Goal: Information Seeking & Learning: Check status

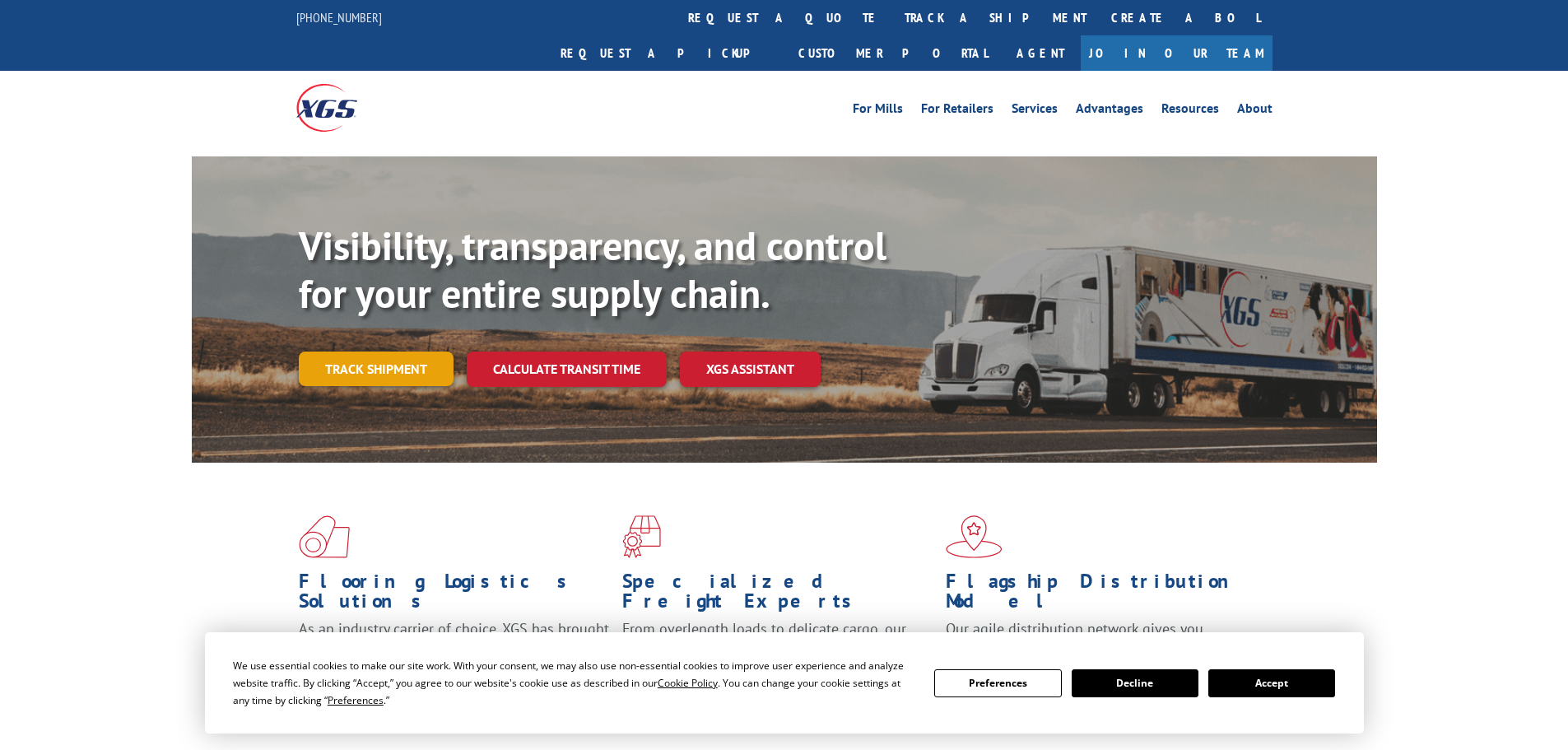
click at [386, 351] on link "Track shipment" at bounding box center [376, 368] width 155 height 35
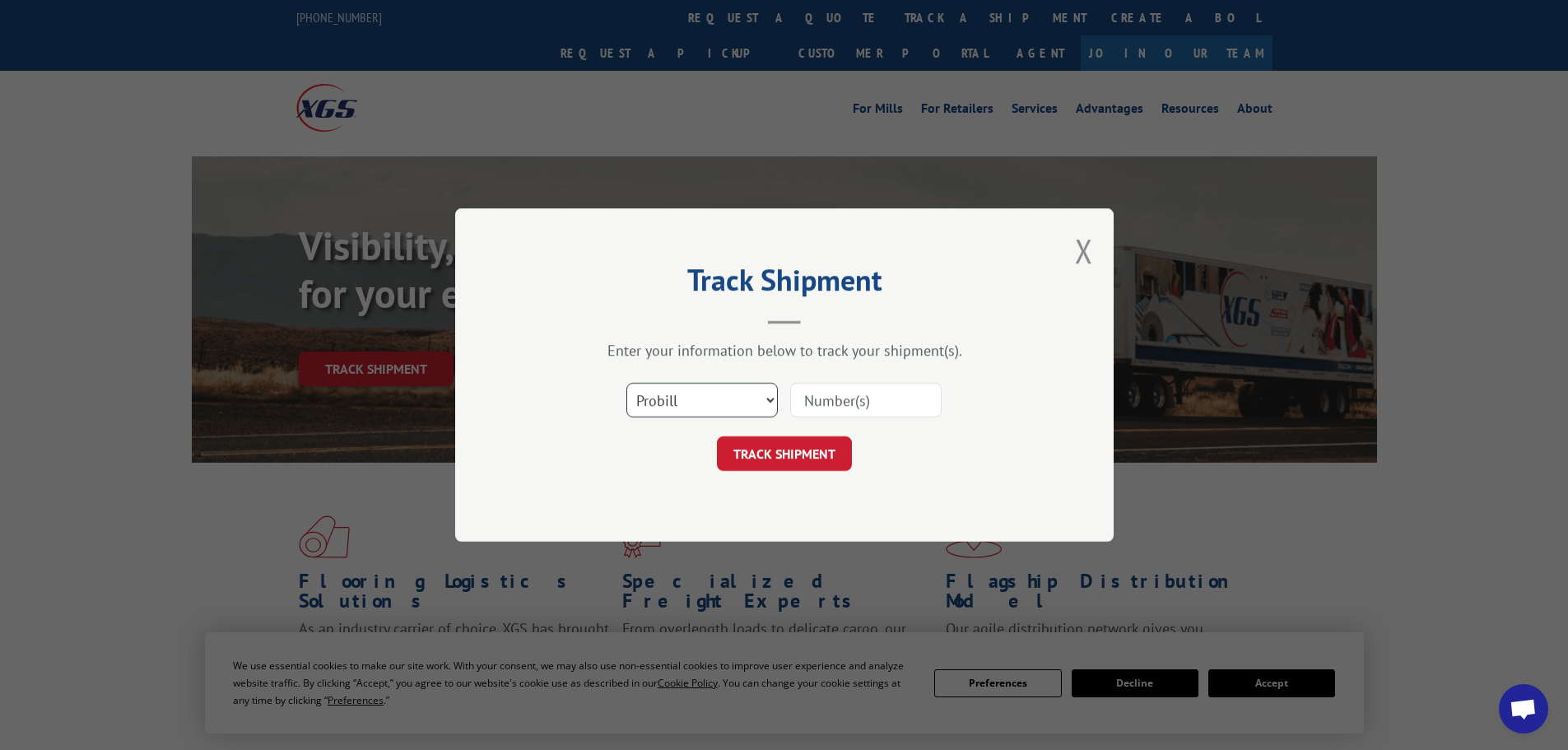
click at [710, 397] on select "Select category... Probill BOL PO" at bounding box center [702, 400] width 151 height 35
click at [835, 395] on input at bounding box center [866, 400] width 151 height 35
paste input "12970537"
type input "12970537"
click at [779, 455] on button "TRACK SHIPMENT" at bounding box center [784, 453] width 135 height 35
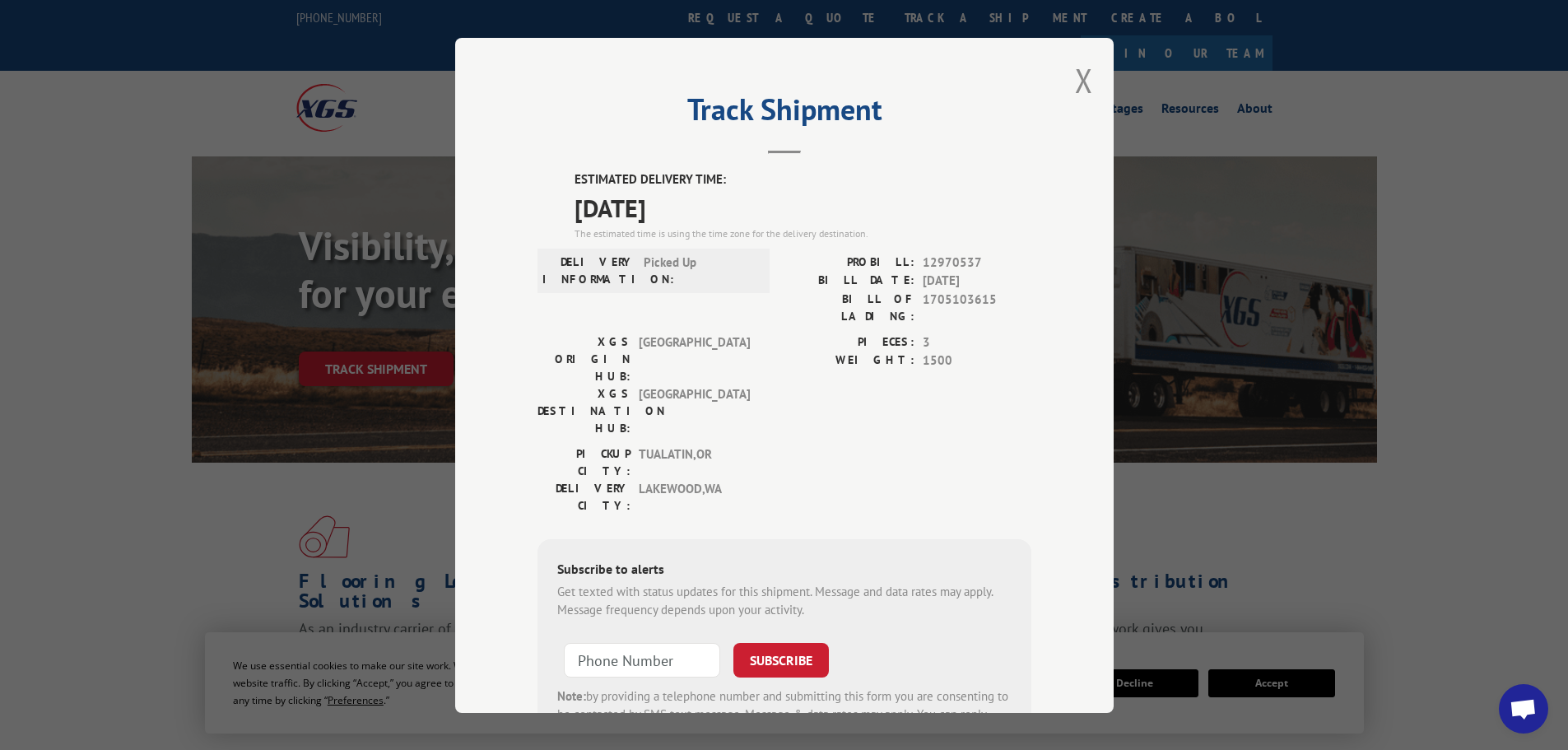
click at [1067, 80] on div "Track Shipment ESTIMATED DELIVERY TIME: [DATE] The estimated time is using the …" at bounding box center [784, 375] width 658 height 675
click at [1075, 80] on button "Close modal" at bounding box center [1083, 80] width 18 height 44
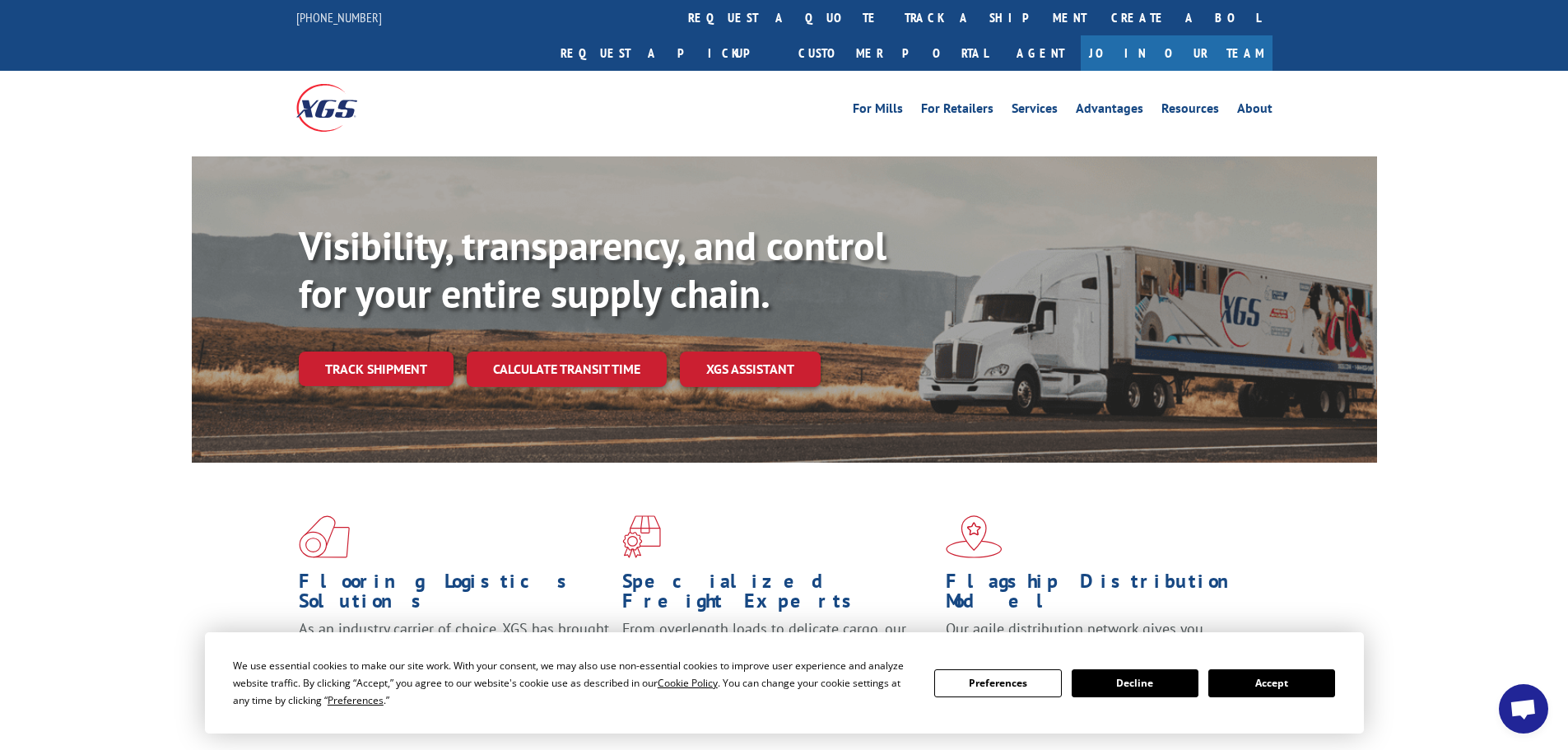
drag, startPoint x: 1458, startPoint y: 373, endPoint x: 1464, endPoint y: 365, distance: 10.0
click at [1459, 373] on div "Visibility, transparency, and control for your entire supply chain. Track shipm…" at bounding box center [784, 325] width 1568 height 338
